Goal: Task Accomplishment & Management: Use online tool/utility

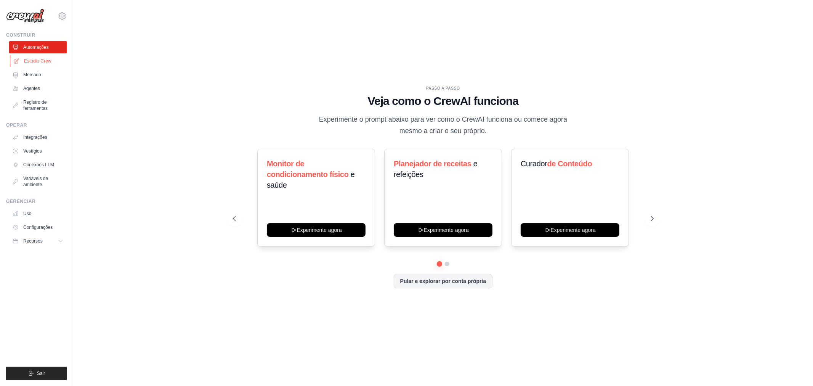
click at [25, 60] on font "Estúdio Crew" at bounding box center [37, 60] width 27 height 5
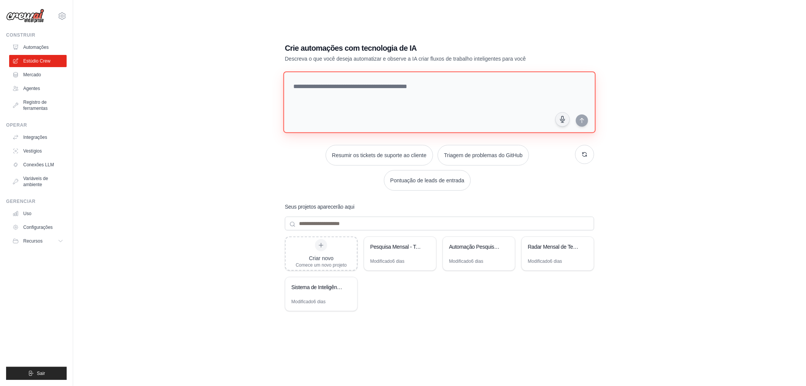
click at [361, 87] on textarea at bounding box center [440, 102] width 313 height 62
click at [379, 87] on textarea at bounding box center [440, 102] width 313 height 62
click at [432, 88] on textarea at bounding box center [440, 102] width 313 height 62
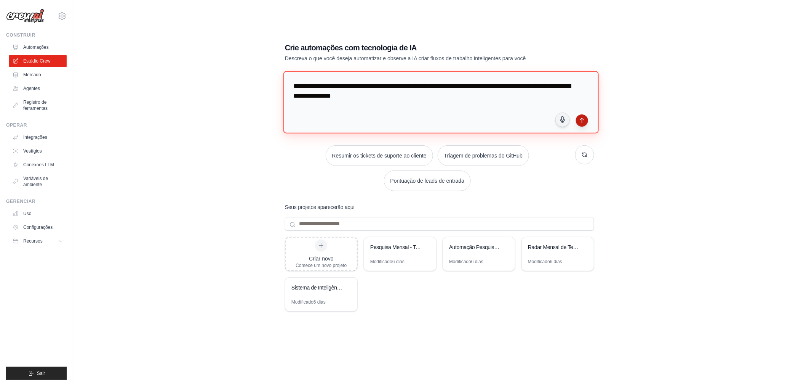
type textarea "**********"
click at [582, 120] on icon "submit" at bounding box center [582, 120] width 6 height 6
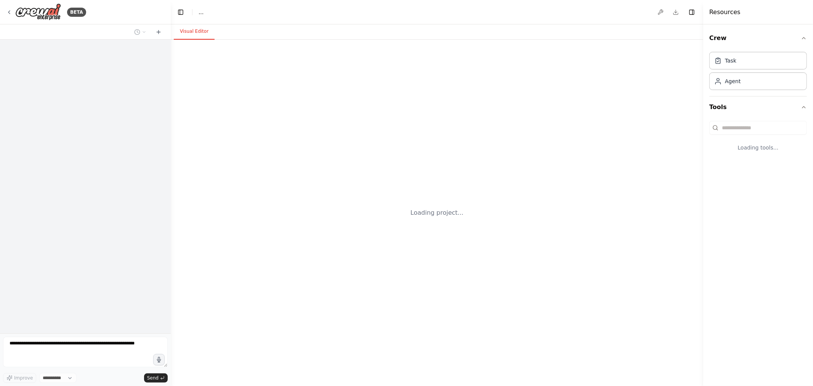
select select "****"
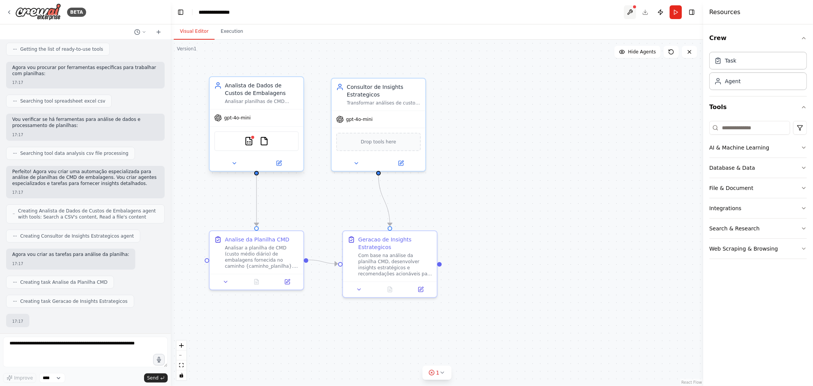
scroll to position [146, 0]
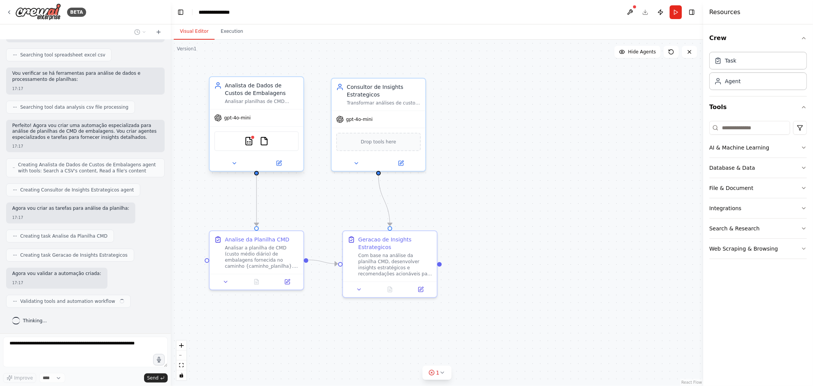
click at [634, 8] on div at bounding box center [634, 7] width 5 height 5
click at [632, 16] on button at bounding box center [630, 12] width 12 height 14
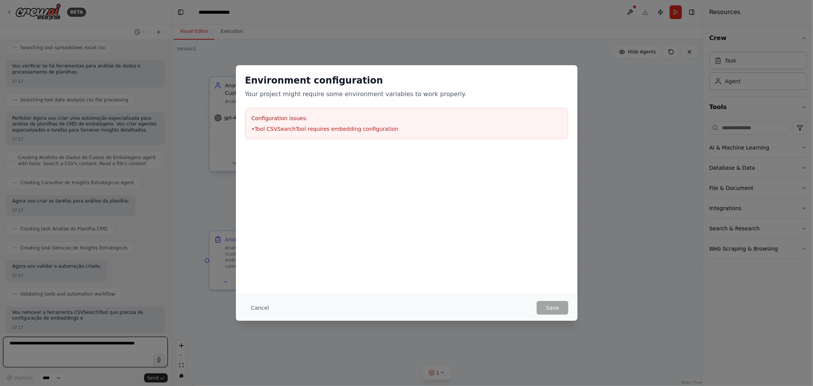
scroll to position [159, 0]
click at [605, 132] on div "Environment configuration Your project might require some environment variables…" at bounding box center [406, 193] width 813 height 386
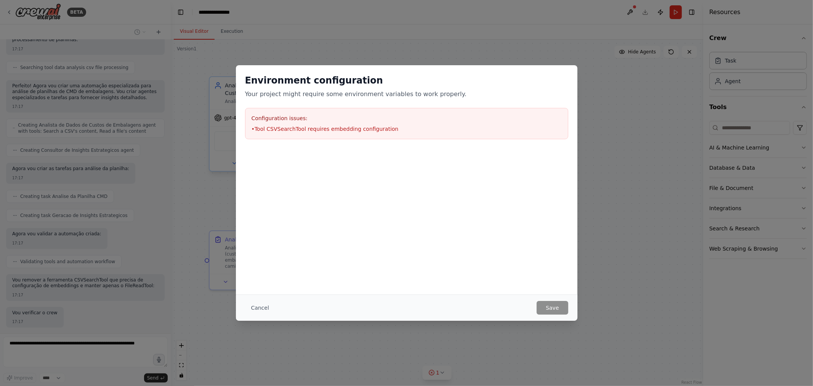
scroll to position [225, 0]
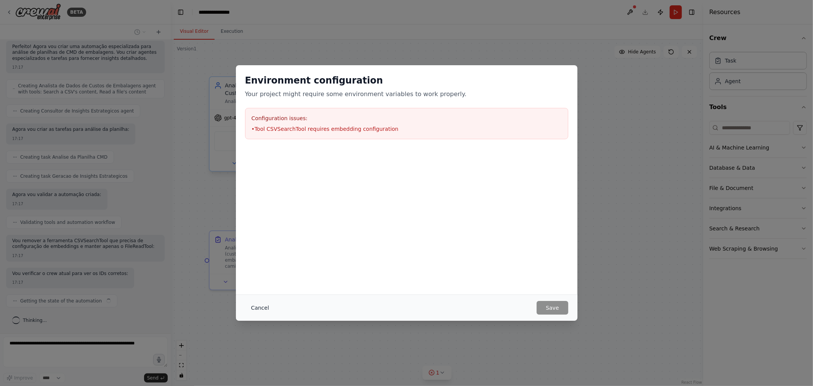
click at [263, 308] on button "Cancel" at bounding box center [260, 308] width 30 height 14
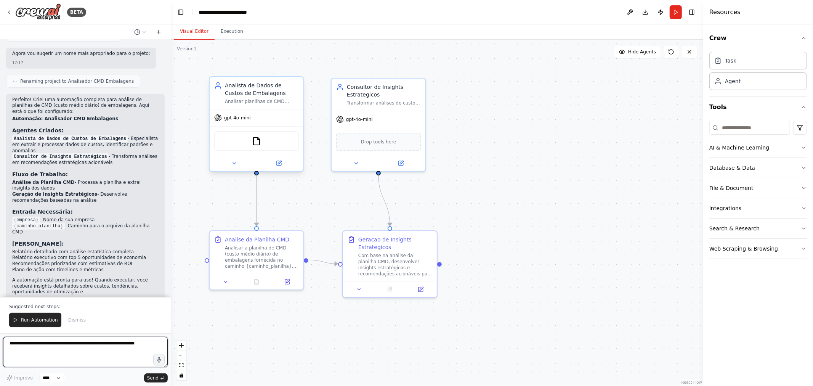
scroll to position [595, 0]
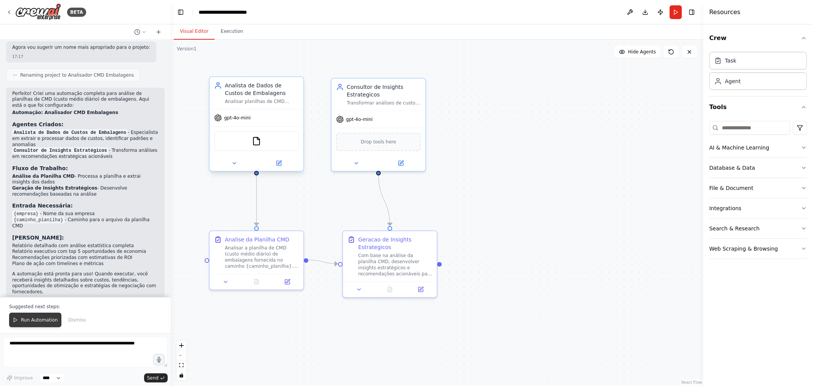
click at [47, 321] on span "Run Automation" at bounding box center [39, 320] width 37 height 6
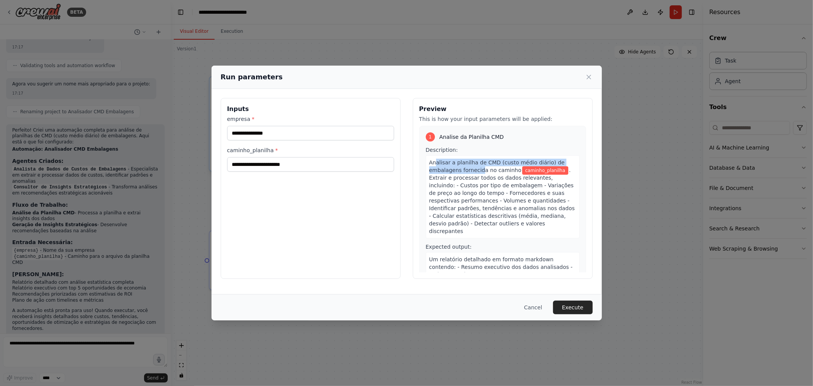
drag, startPoint x: 435, startPoint y: 164, endPoint x: 478, endPoint y: 168, distance: 42.5
click at [478, 168] on span "Analisar a planilha de CMD (custo médio diário) de embalagens fornecida no cami…" at bounding box center [497, 166] width 136 height 14
click at [474, 170] on span "Analisar a planilha de CMD (custo médio diário) de embalagens fornecida no cami…" at bounding box center [497, 166] width 136 height 14
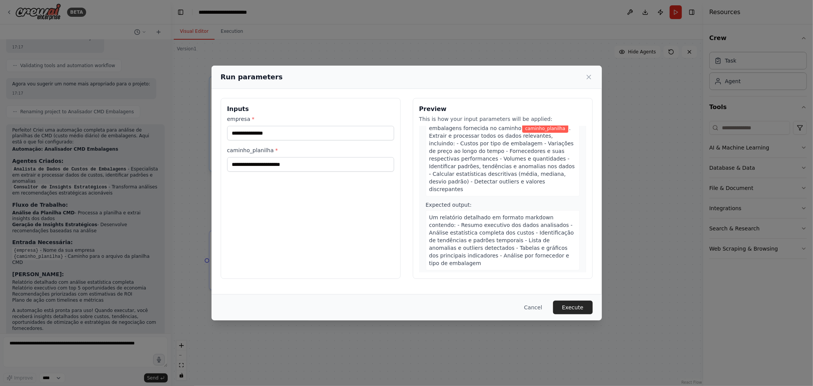
scroll to position [0, 0]
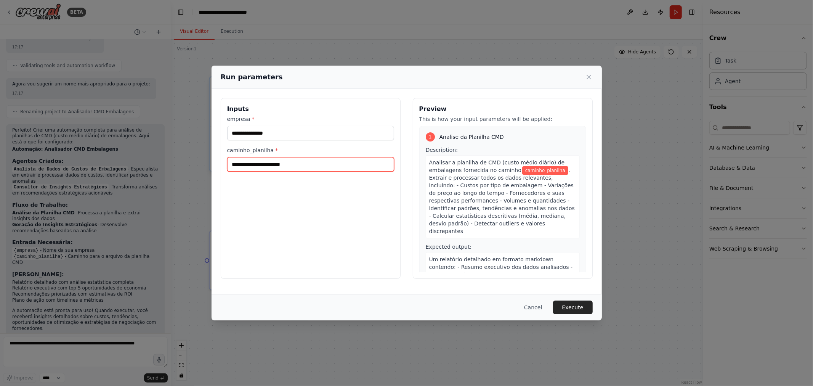
drag, startPoint x: 295, startPoint y: 165, endPoint x: 197, endPoint y: 159, distance: 97.4
click at [197, 159] on div "Run parameters Inputs empresa * caminho_planilha * Preview This is how your inp…" at bounding box center [406, 193] width 813 height 386
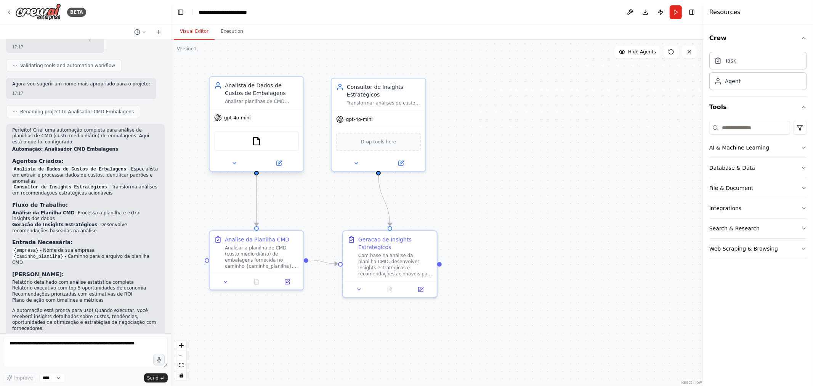
click at [273, 107] on div "Analista de Dados de Custos de Embalagens Analisar planilhas de CMD (custo médi…" at bounding box center [257, 93] width 94 height 32
click at [270, 115] on div "gpt-4o-mini" at bounding box center [257, 117] width 94 height 17
click at [235, 162] on icon at bounding box center [234, 163] width 6 height 6
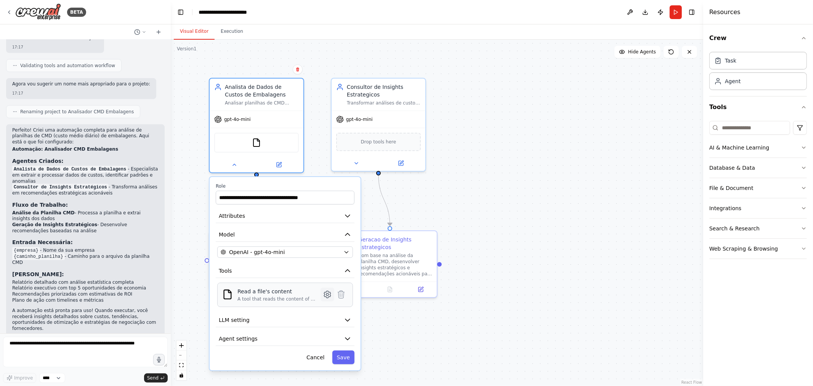
click at [326, 293] on icon at bounding box center [327, 294] width 2 height 2
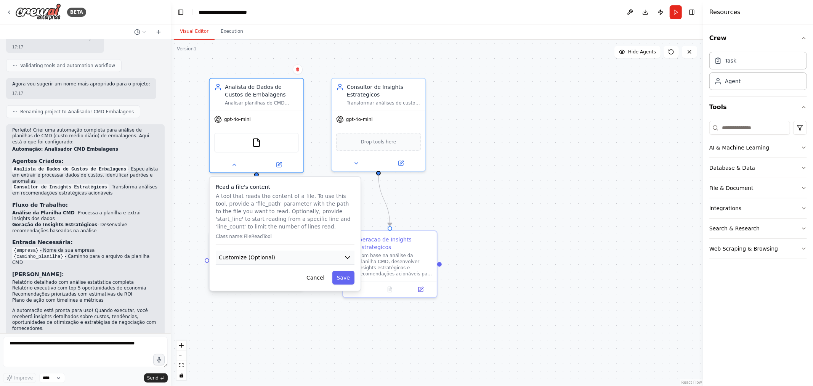
click at [348, 256] on icon "button" at bounding box center [347, 257] width 5 height 2
click at [348, 253] on icon "button" at bounding box center [348, 257] width 8 height 8
click at [235, 163] on icon at bounding box center [234, 163] width 6 height 6
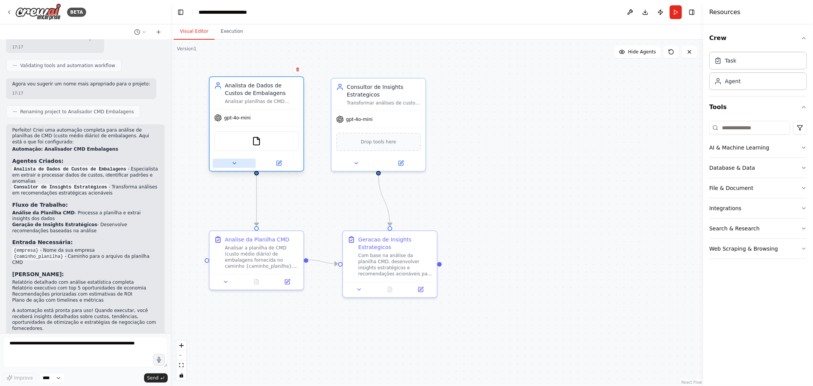
click at [236, 163] on icon at bounding box center [234, 163] width 6 height 6
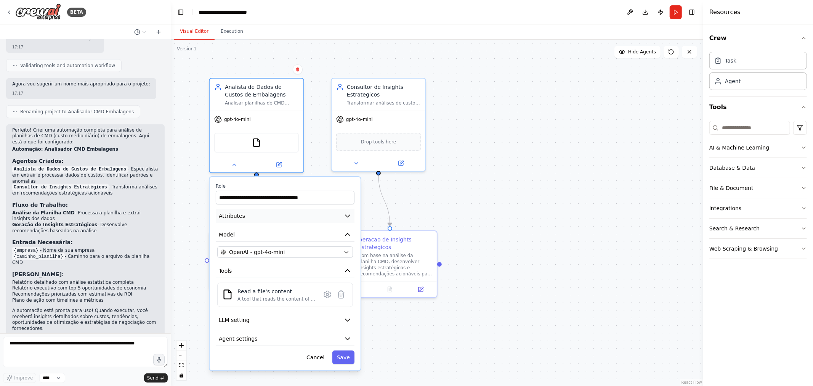
click at [351, 216] on icon "button" at bounding box center [348, 216] width 8 height 8
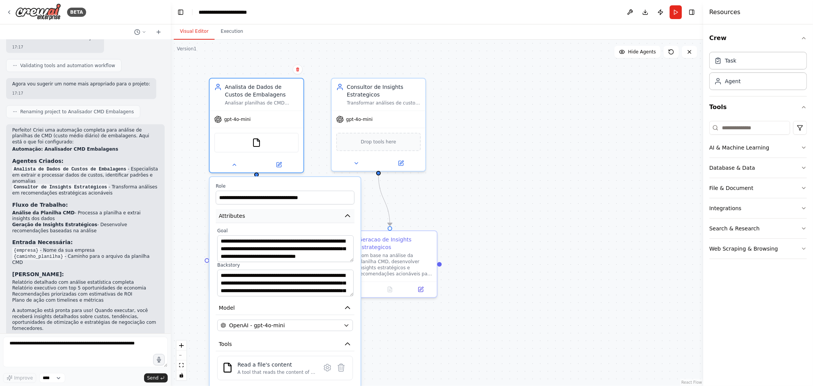
click at [348, 215] on icon "button" at bounding box center [347, 216] width 5 height 2
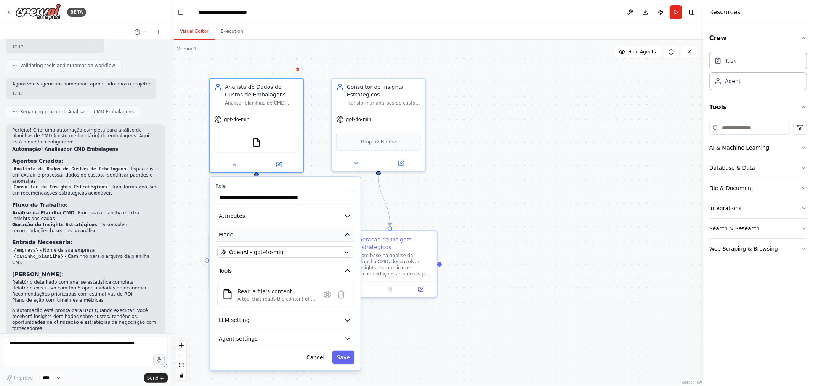
click at [348, 235] on icon "button" at bounding box center [348, 235] width 8 height 8
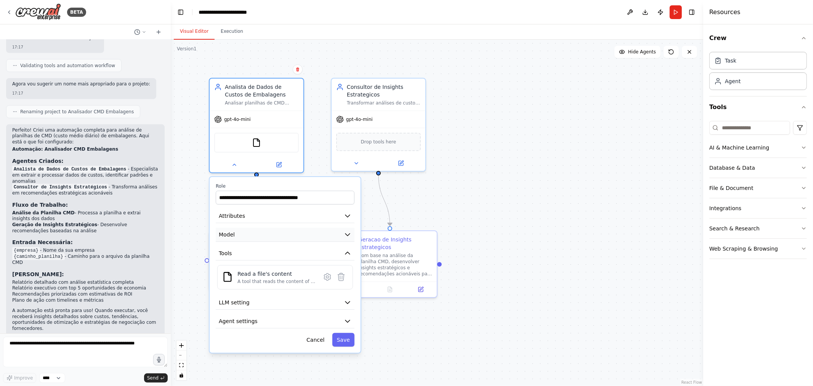
click at [348, 234] on icon "button" at bounding box center [347, 235] width 5 height 2
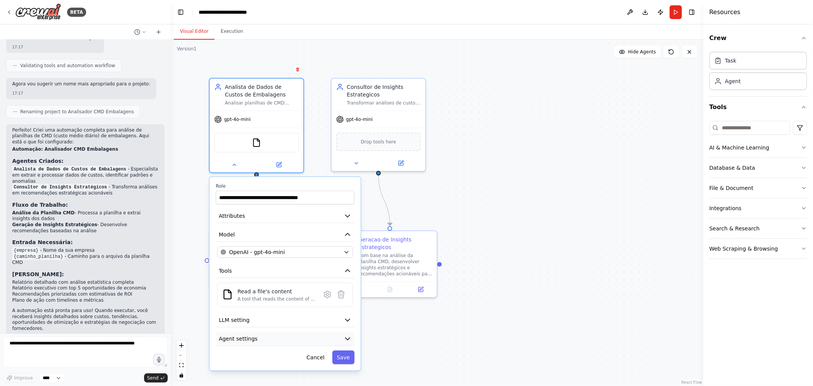
click at [341, 337] on button "Agent settings" at bounding box center [285, 339] width 139 height 14
click at [344, 335] on icon "button" at bounding box center [348, 339] width 8 height 8
click at [527, 206] on div ".deletable-edge-delete-btn { width: 20px; height: 20px; border: 0px solid #ffff…" at bounding box center [437, 213] width 532 height 346
click at [675, 14] on button "Run" at bounding box center [676, 12] width 12 height 14
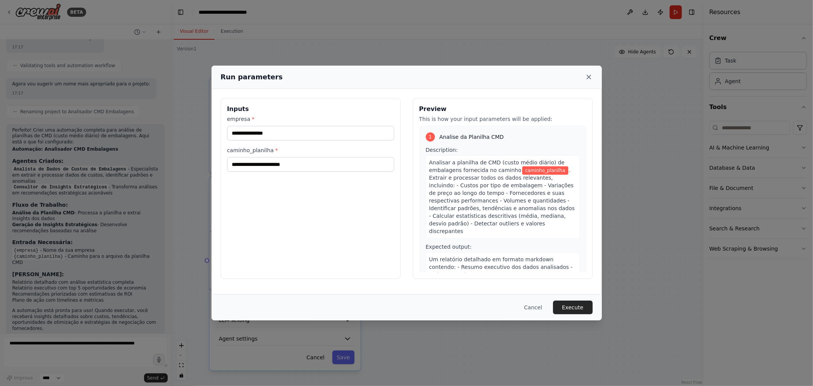
click at [588, 77] on icon at bounding box center [589, 77] width 4 height 4
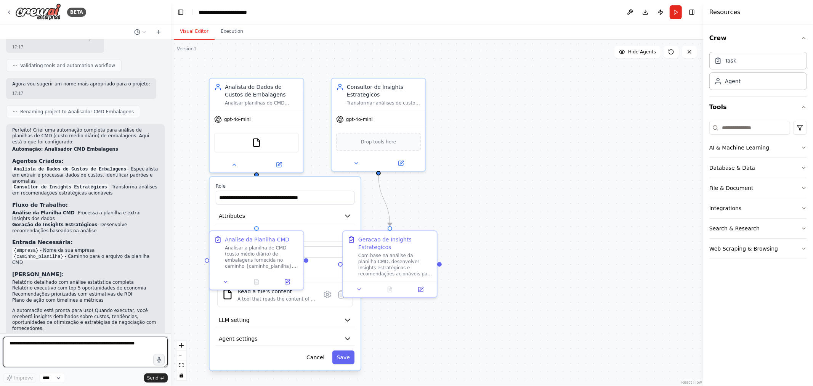
click at [77, 341] on textarea at bounding box center [85, 352] width 165 height 30
type textarea "**********"
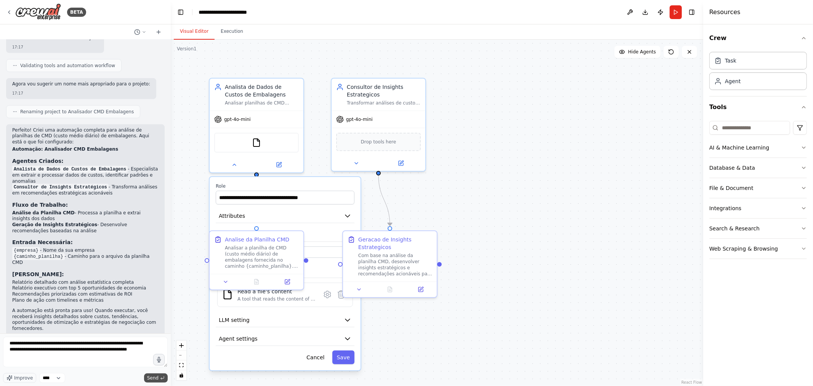
click at [147, 377] on button "Send" at bounding box center [156, 377] width 24 height 9
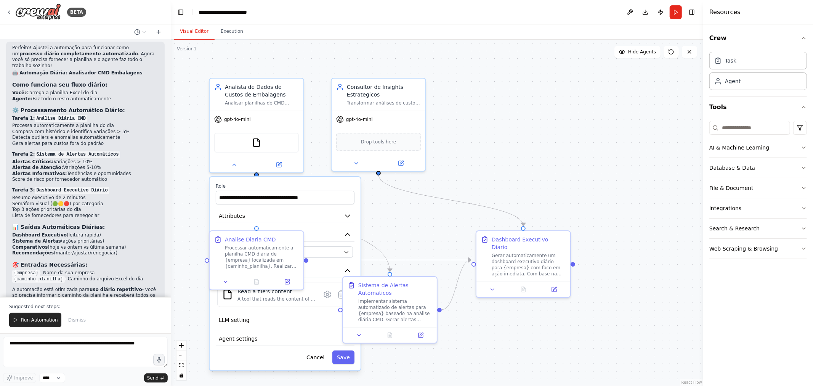
scroll to position [1139, 0]
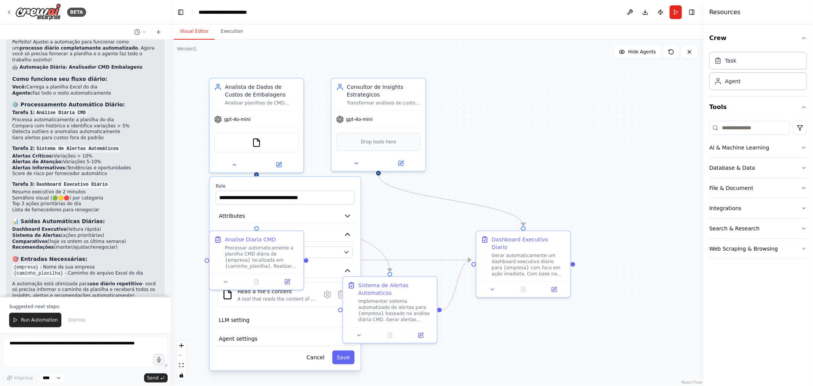
click at [190, 148] on div ".deletable-edge-delete-btn { width: 20px; height: 20px; border: 0px solid #ffff…" at bounding box center [437, 213] width 532 height 346
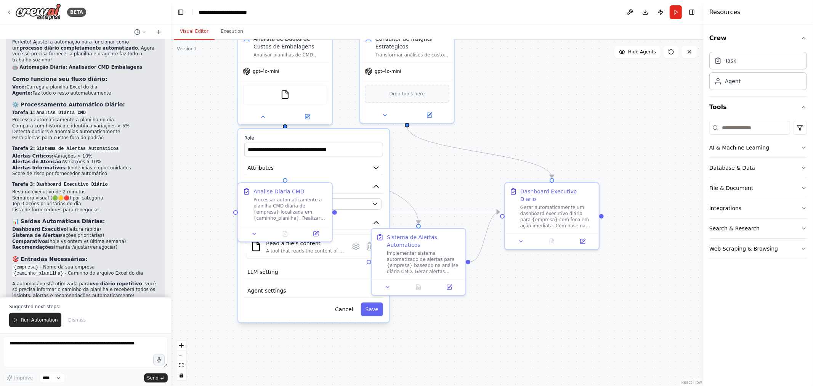
drag, startPoint x: 527, startPoint y: 172, endPoint x: 553, endPoint y: 121, distance: 57.3
click at [553, 121] on div ".deletable-edge-delete-btn { width: 20px; height: 20px; border: 0px solid #ffff…" at bounding box center [437, 213] width 532 height 346
click at [35, 321] on span "Run Automation" at bounding box center [39, 320] width 37 height 6
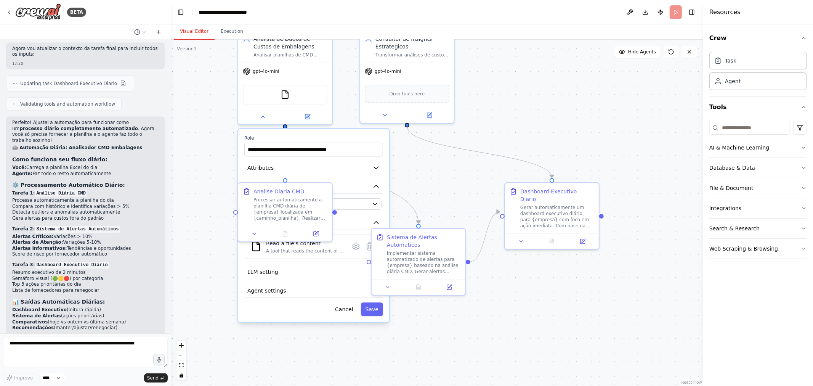
scroll to position [1061, 0]
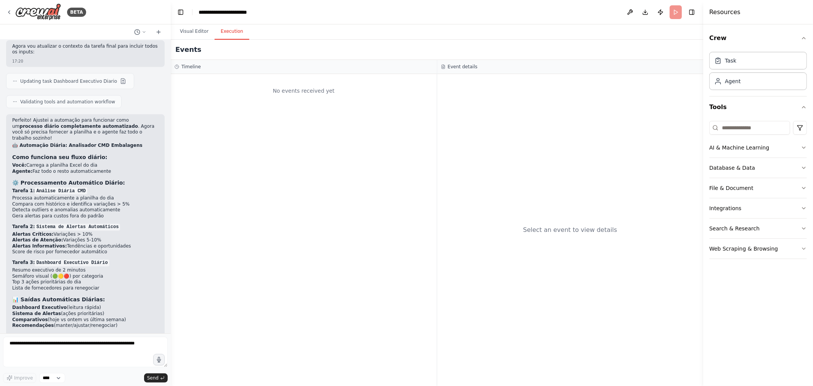
click at [231, 31] on button "Execution" at bounding box center [232, 32] width 35 height 16
click at [185, 31] on button "Visual Editor" at bounding box center [194, 32] width 41 height 16
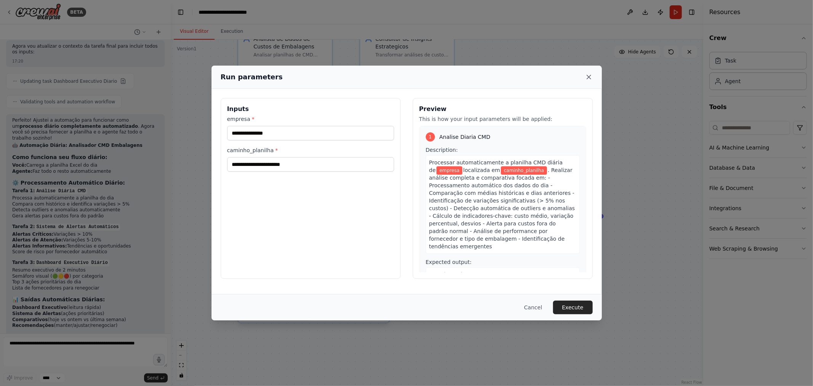
click at [588, 76] on icon at bounding box center [589, 77] width 4 height 4
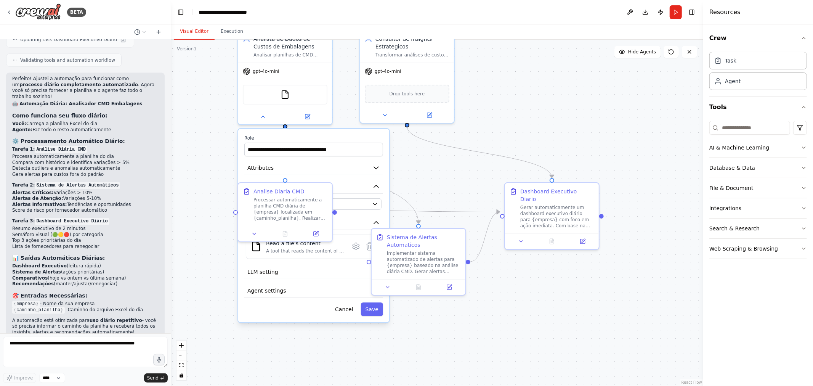
scroll to position [1103, 0]
drag, startPoint x: 32, startPoint y: 301, endPoint x: 150, endPoint y: 314, distance: 118.5
click at [150, 317] on p "A automação está otimizada para uso diário repetitivo - você só precisa informa…" at bounding box center [85, 326] width 146 height 18
click at [102, 317] on p "A automação está otimizada para uso diário repetitivo - você só precisa informa…" at bounding box center [85, 326] width 146 height 18
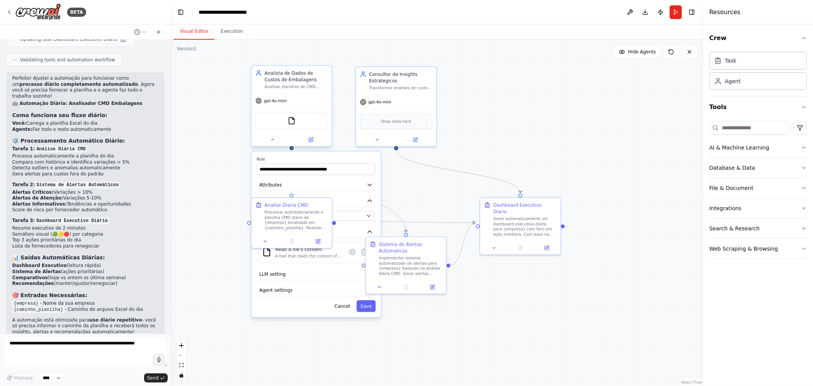
click at [308, 75] on div "Analista de Dados de Custos de Embalagens" at bounding box center [295, 76] width 63 height 13
click at [344, 305] on button "Cancel" at bounding box center [341, 306] width 23 height 12
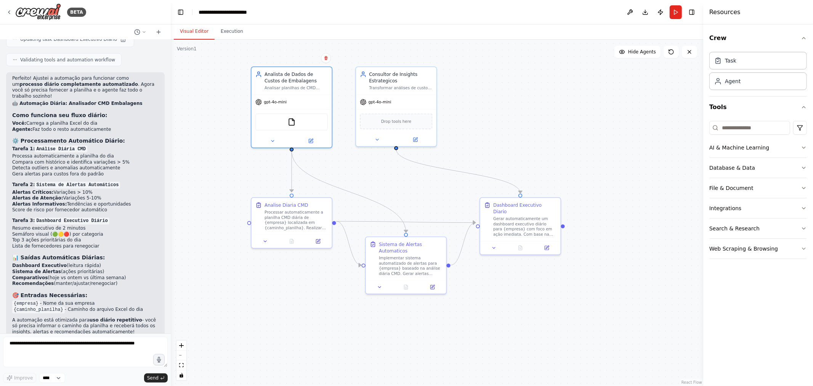
click at [216, 201] on div ".deletable-edge-delete-btn { width: 20px; height: 20px; border: 0px solid #ffff…" at bounding box center [437, 213] width 532 height 346
click at [288, 123] on img at bounding box center [292, 121] width 8 height 8
click at [295, 123] on img at bounding box center [292, 121] width 8 height 8
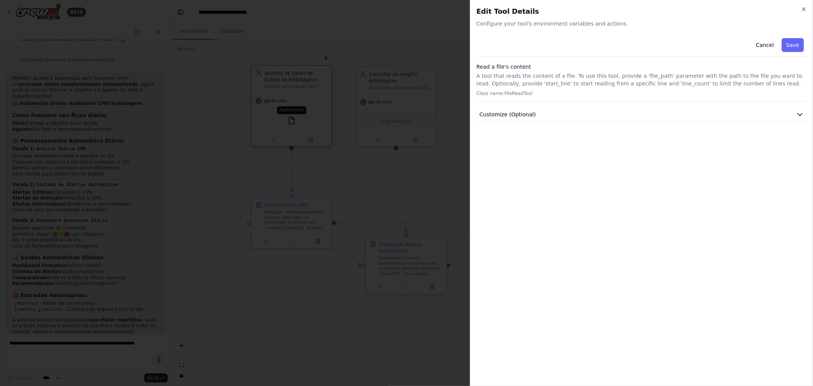
click at [295, 123] on div at bounding box center [406, 193] width 813 height 386
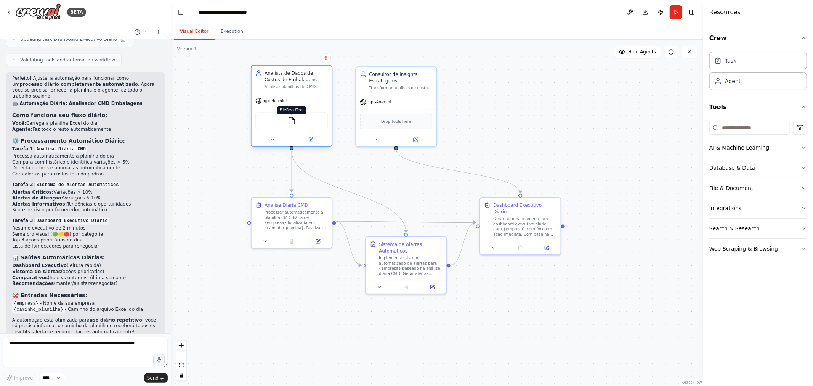
click at [290, 124] on img at bounding box center [292, 121] width 8 height 8
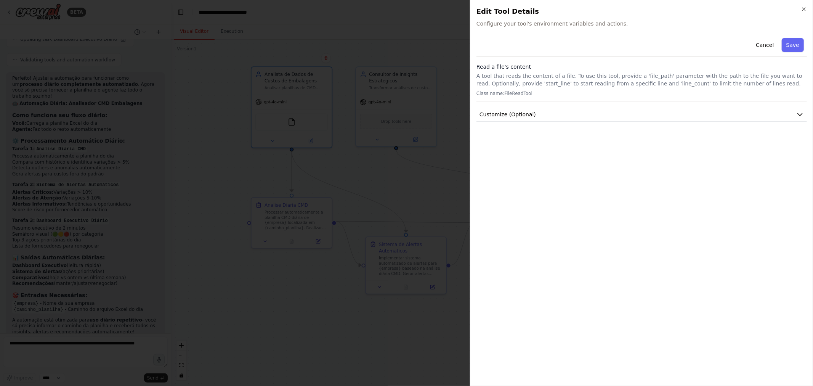
click at [510, 25] on span "Configure your tool's environment variables and actions." at bounding box center [641, 24] width 330 height 8
click at [577, 114] on button "Customize (Optional)" at bounding box center [641, 114] width 330 height 14
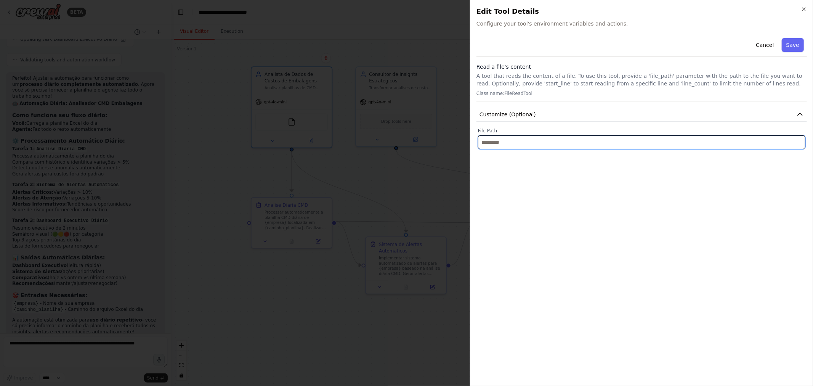
click at [512, 145] on input "text" at bounding box center [641, 142] width 327 height 14
drag, startPoint x: 505, startPoint y: 141, endPoint x: 453, endPoint y: 141, distance: 52.6
click at [453, 141] on body "BETA Analisador de uma planilha de CMD (custo médio diário) de embalagens, deve…" at bounding box center [406, 193] width 813 height 386
click at [534, 147] on input "text" at bounding box center [641, 142] width 327 height 14
paste input "**********"
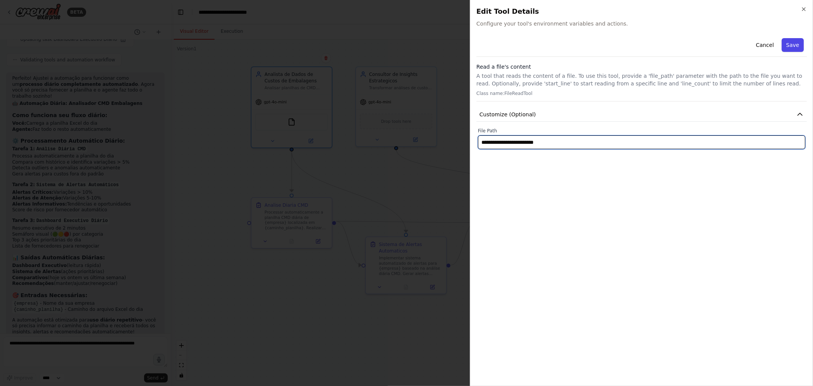
type input "**********"
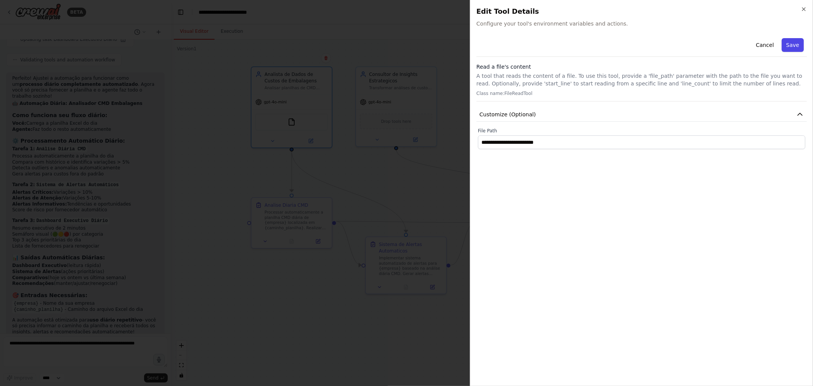
click at [793, 50] on button "Save" at bounding box center [793, 45] width 22 height 14
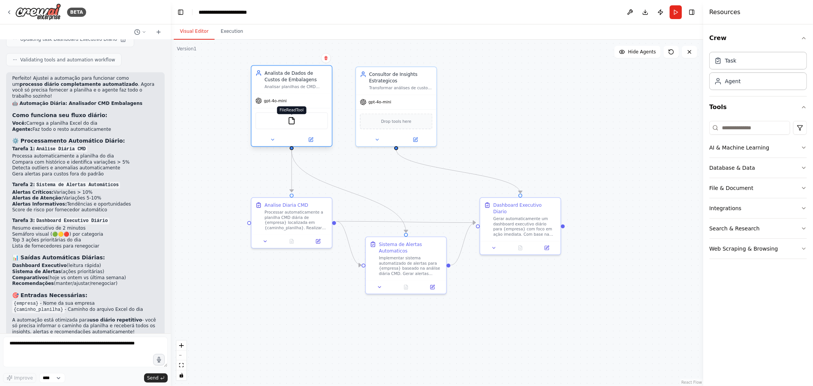
click at [291, 122] on img at bounding box center [292, 121] width 8 height 8
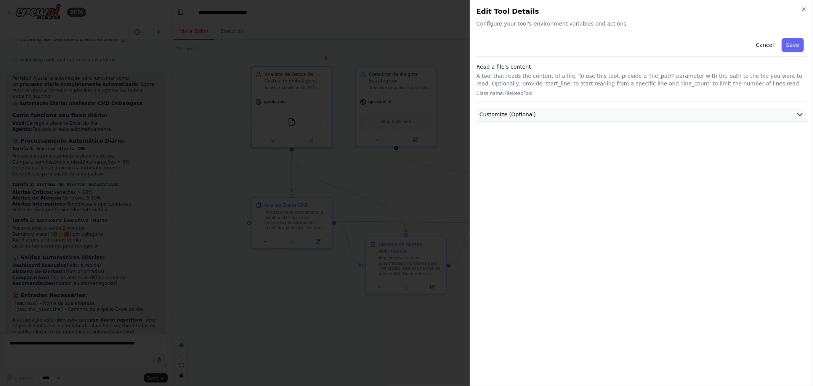
click at [612, 116] on button "Customize (Optional)" at bounding box center [641, 114] width 330 height 14
click at [795, 51] on button "Save" at bounding box center [793, 45] width 22 height 14
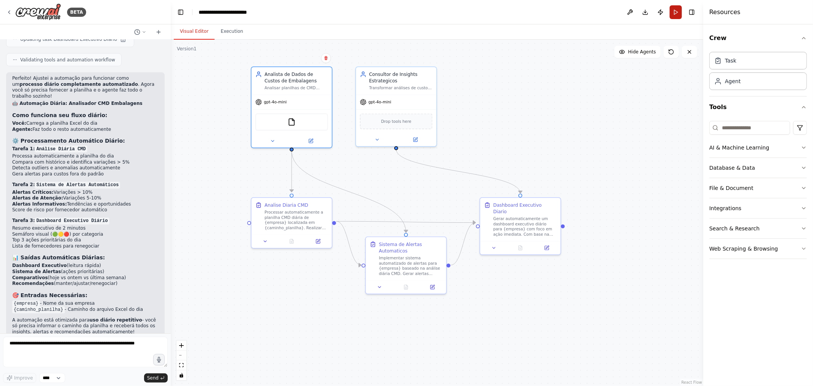
click at [670, 12] on button "Run" at bounding box center [676, 12] width 12 height 14
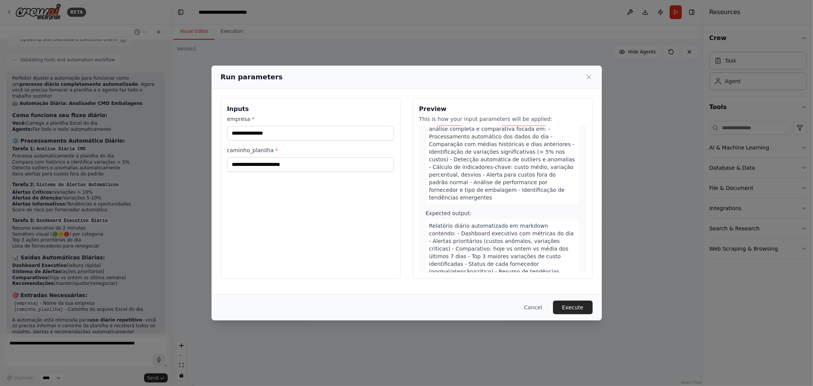
scroll to position [0, 0]
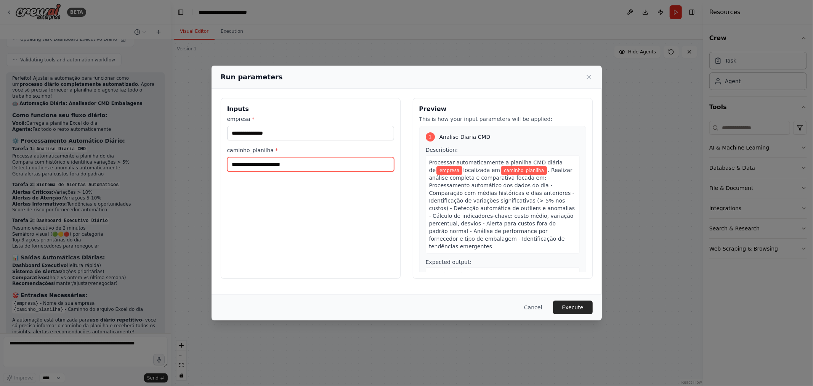
click at [299, 168] on input "caminho_planilha *" at bounding box center [310, 164] width 167 height 14
drag, startPoint x: 172, startPoint y: 165, endPoint x: 161, endPoint y: 165, distance: 11.4
click at [161, 165] on div "Run parameters Inputs empresa * caminho_planilha * Preview This is how your inp…" at bounding box center [406, 193] width 813 height 386
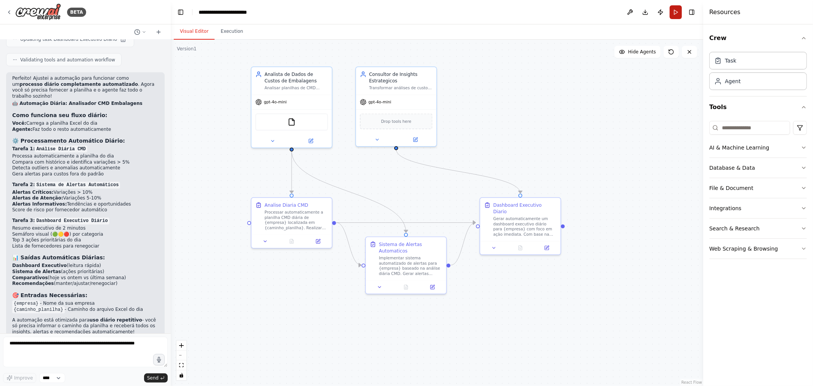
click at [675, 10] on button "Run" at bounding box center [676, 12] width 12 height 14
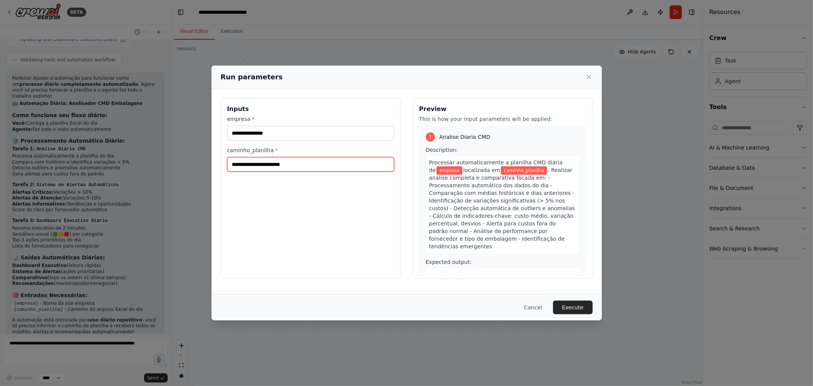
click at [301, 163] on input "caminho_planilha *" at bounding box center [310, 164] width 167 height 14
paste input "**********"
type input "**********"
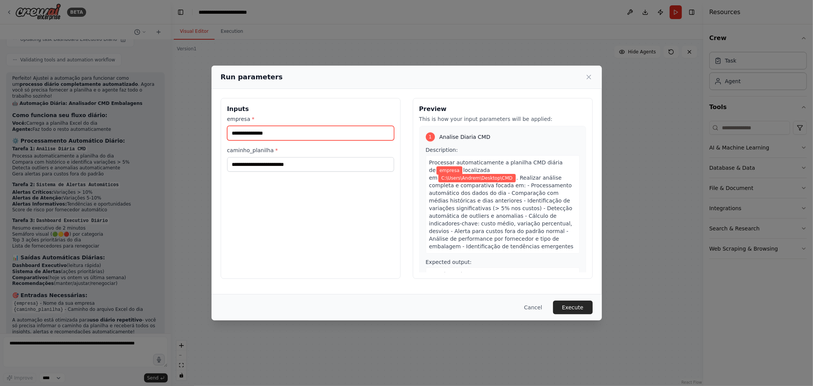
click at [258, 131] on input "empresa *" at bounding box center [310, 133] width 167 height 14
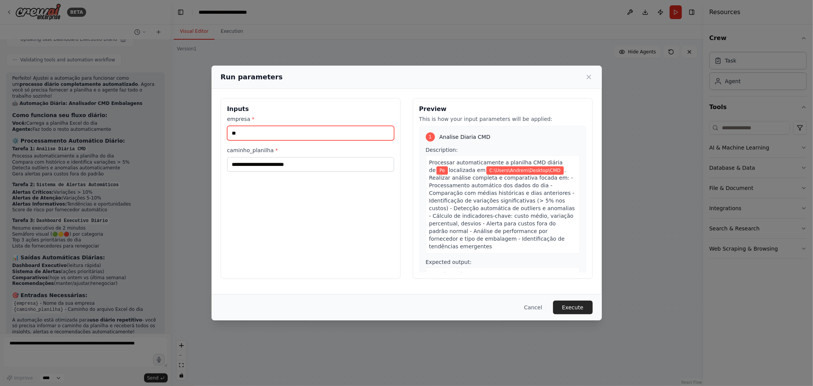
type input "*"
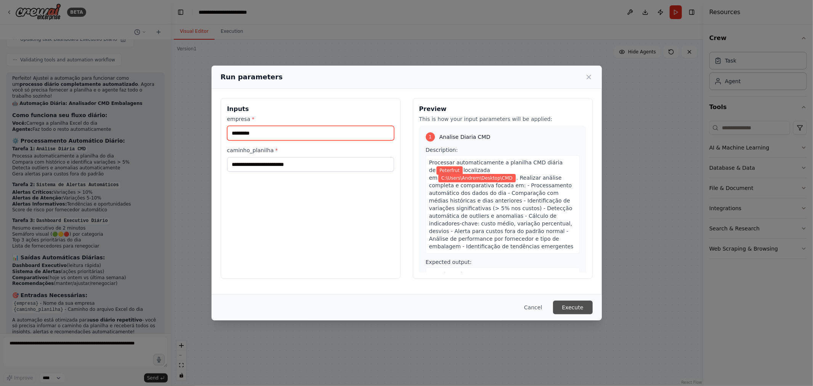
type input "*********"
click at [573, 308] on button "Execute" at bounding box center [573, 307] width 40 height 14
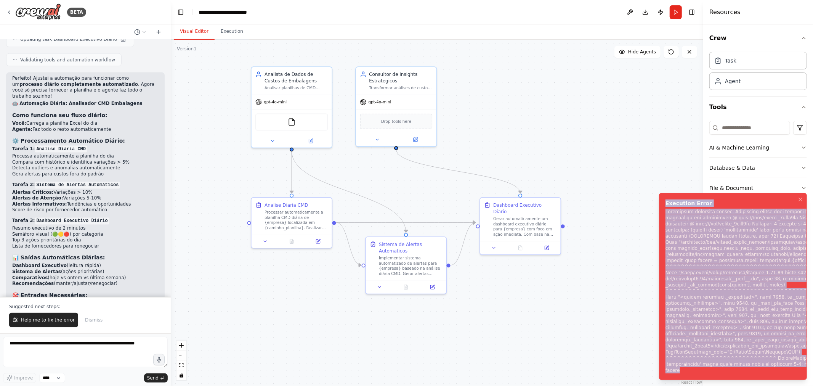
drag, startPoint x: 751, startPoint y: 290, endPoint x: 773, endPoint y: 372, distance: 84.8
click at [773, 372] on div "Execution Error" at bounding box center [764, 286] width 199 height 174
copy div "Execution Error Subprocess execution failed: Subprocess failed with return code…"
click at [801, 196] on icon "Notifications (F8)" at bounding box center [800, 199] width 6 height 6
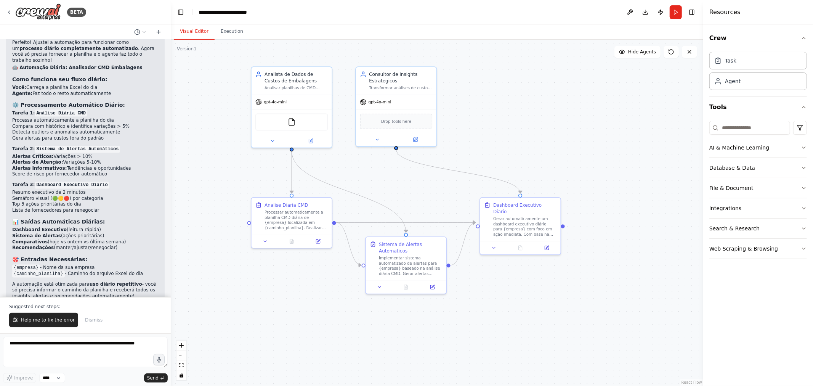
scroll to position [1139, 0]
click at [75, 344] on textarea at bounding box center [85, 352] width 165 height 30
